Goal: Information Seeking & Learning: Learn about a topic

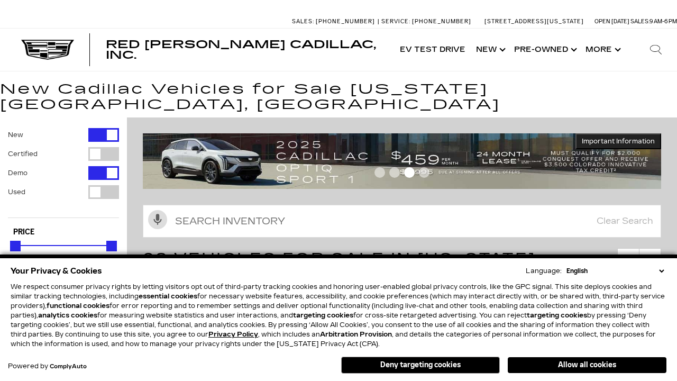
scroll to position [575, 0]
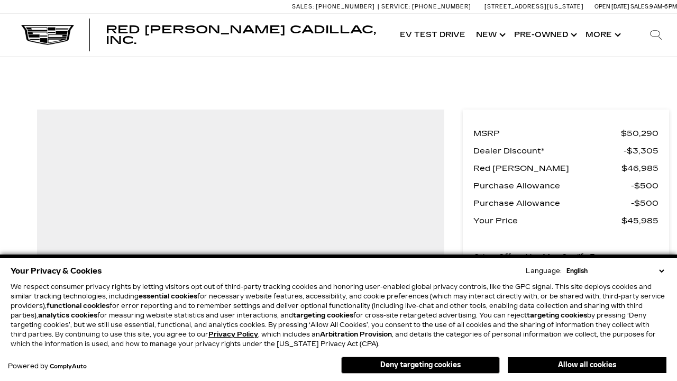
scroll to position [577, 0]
